Goal: Navigation & Orientation: Find specific page/section

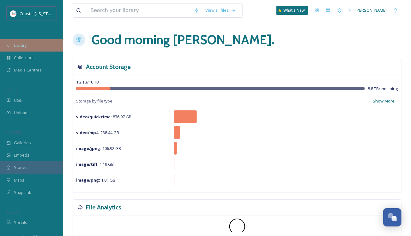
click at [23, 47] on span "Library" at bounding box center [20, 45] width 13 height 6
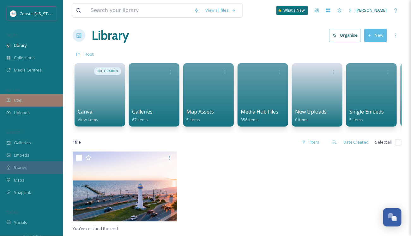
scroll to position [95, 0]
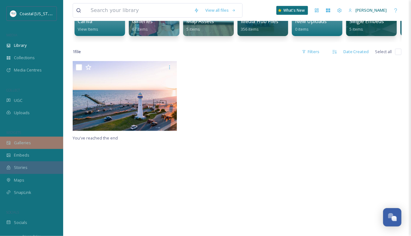
click at [22, 142] on span "Galleries" at bounding box center [22, 143] width 17 height 6
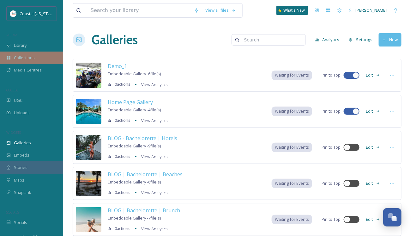
click at [20, 58] on span "Collections" at bounding box center [24, 58] width 21 height 6
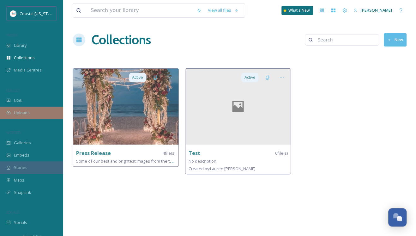
click at [20, 111] on span "Uploads" at bounding box center [22, 113] width 16 height 6
